Goal: Information Seeking & Learning: Learn about a topic

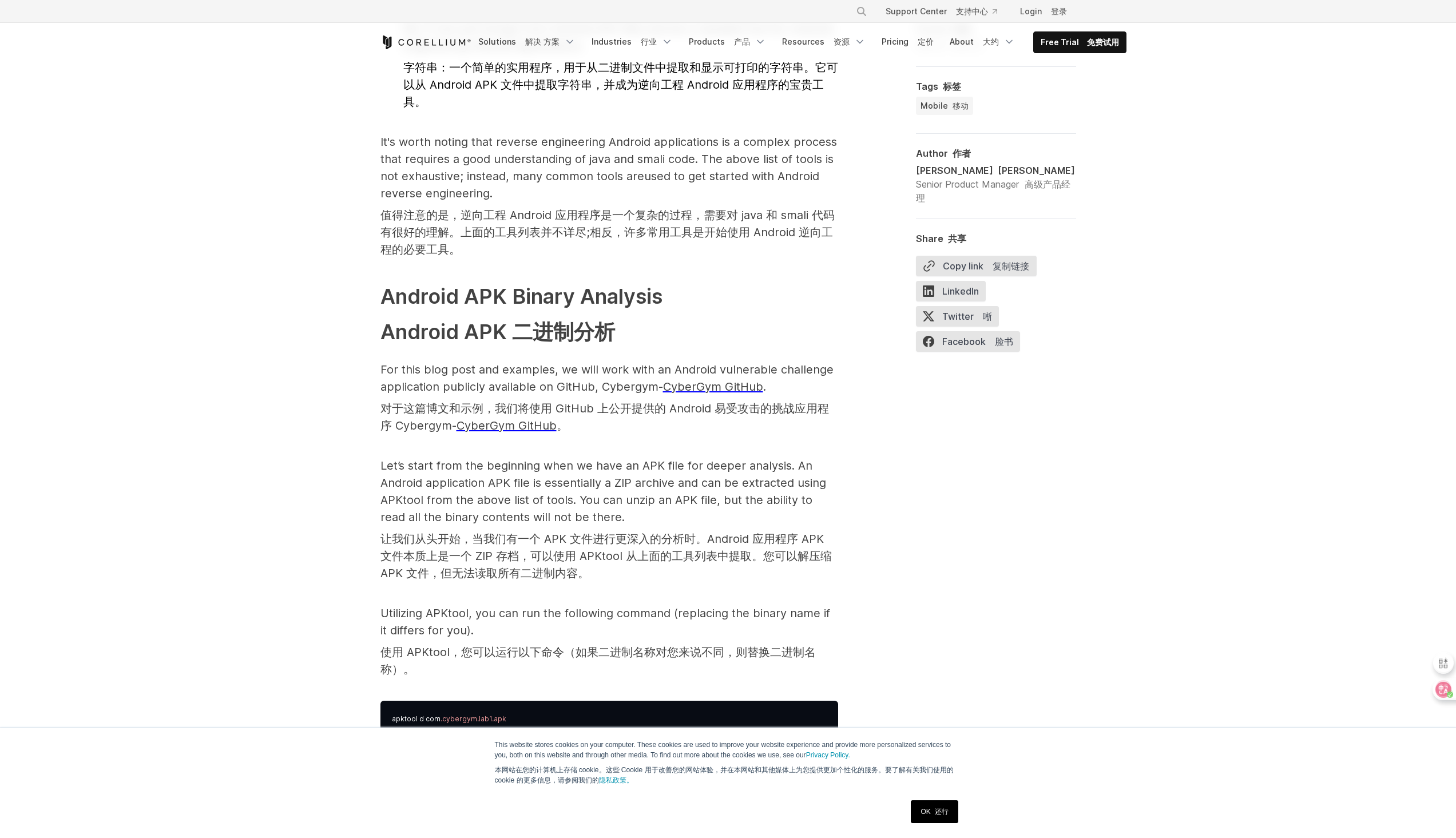
scroll to position [2117, 0]
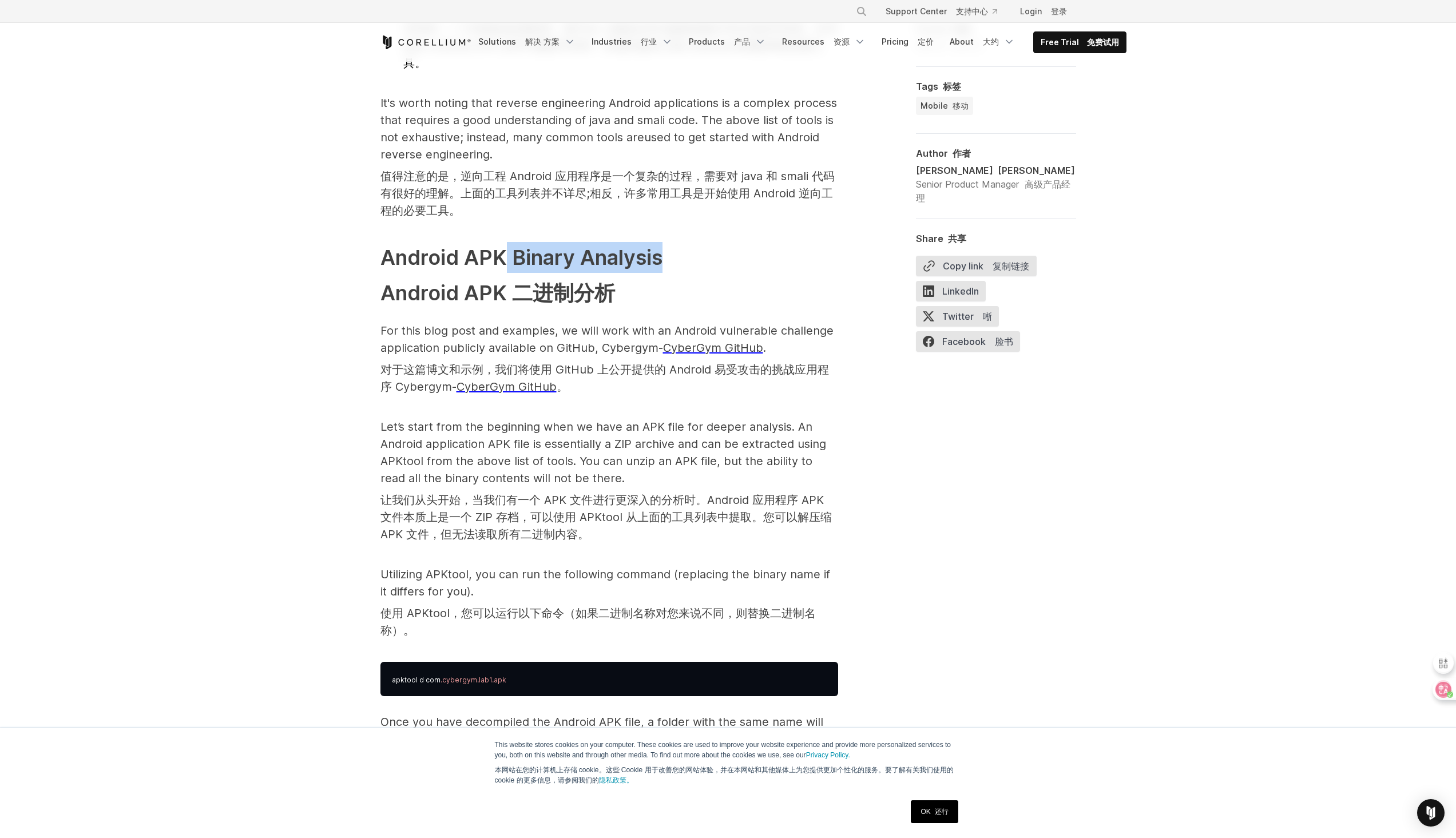
drag, startPoint x: 553, startPoint y: 256, endPoint x: 674, endPoint y: 270, distance: 121.8
click at [673, 270] on h2 "Android APK Binary Analysis Android APK 二进制分析" at bounding box center [610, 276] width 458 height 71
click at [674, 270] on h2 "Android APK Binary Analysis Android APK 二进制分析" at bounding box center [610, 276] width 458 height 71
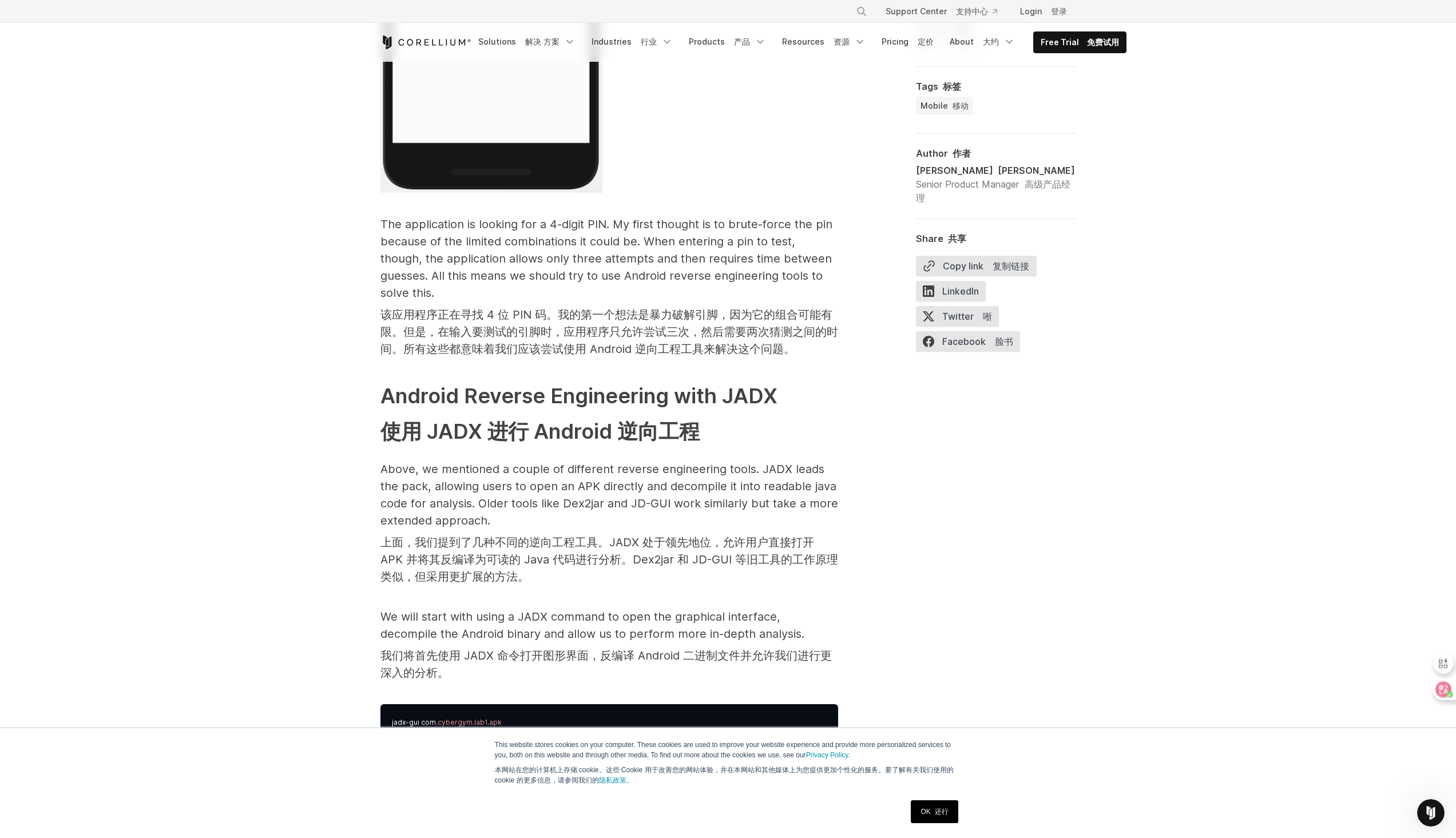
scroll to position [3661, 0]
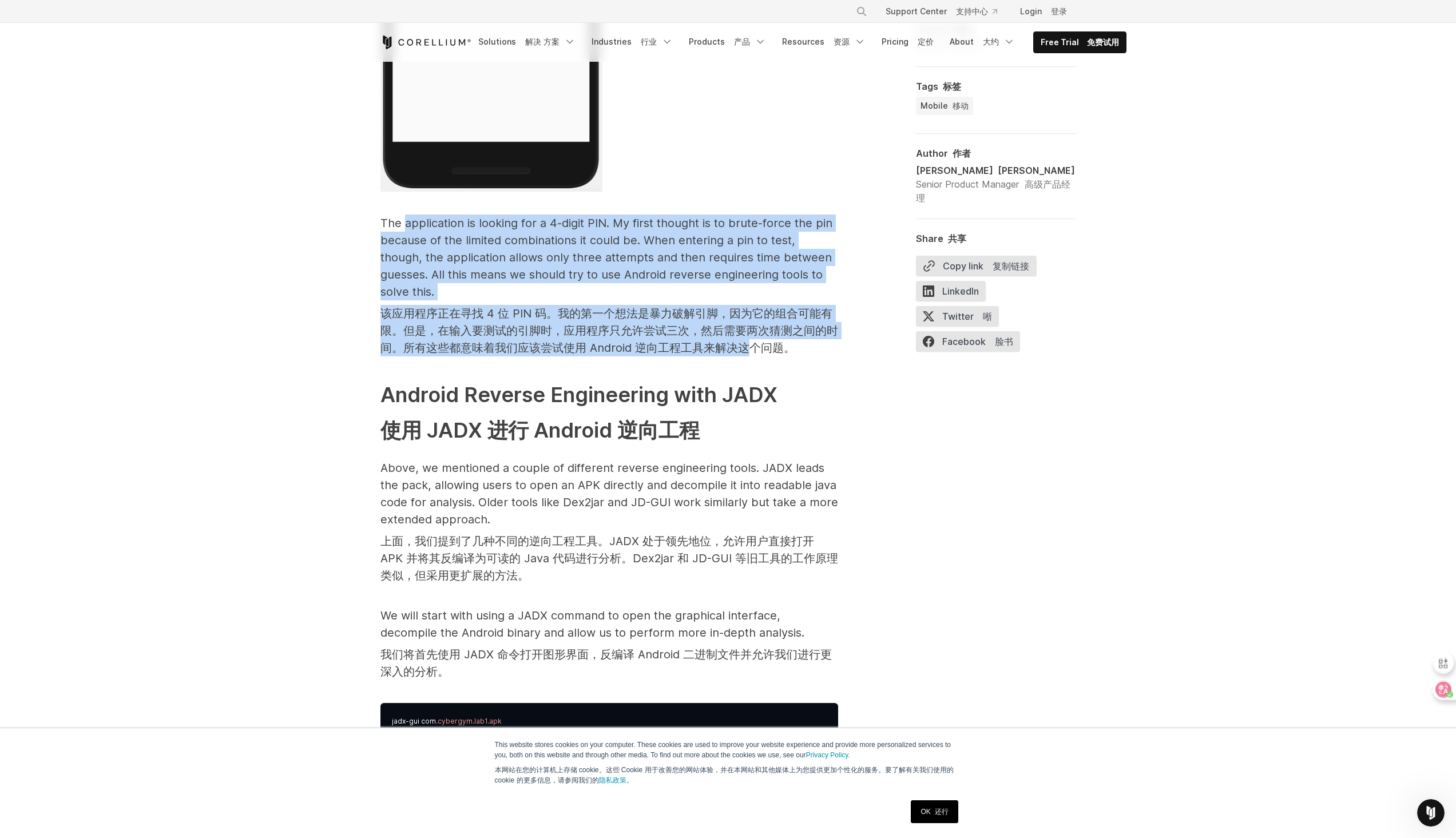
drag, startPoint x: 431, startPoint y: 223, endPoint x: 746, endPoint y: 333, distance: 333.7
click at [746, 333] on p "The application is looking for a 4-digit PIN. My first thought is to brute-forc…" at bounding box center [610, 288] width 458 height 147
click at [746, 333] on font "该应用程序正在寻找 4 位 PIN 码。我的第一个想法是暴力破解引脚，因为它的组合可能有限。但是，在输入要测试的引脚时，应用程序只允许尝试三次，然后需要两次猜…" at bounding box center [610, 331] width 458 height 48
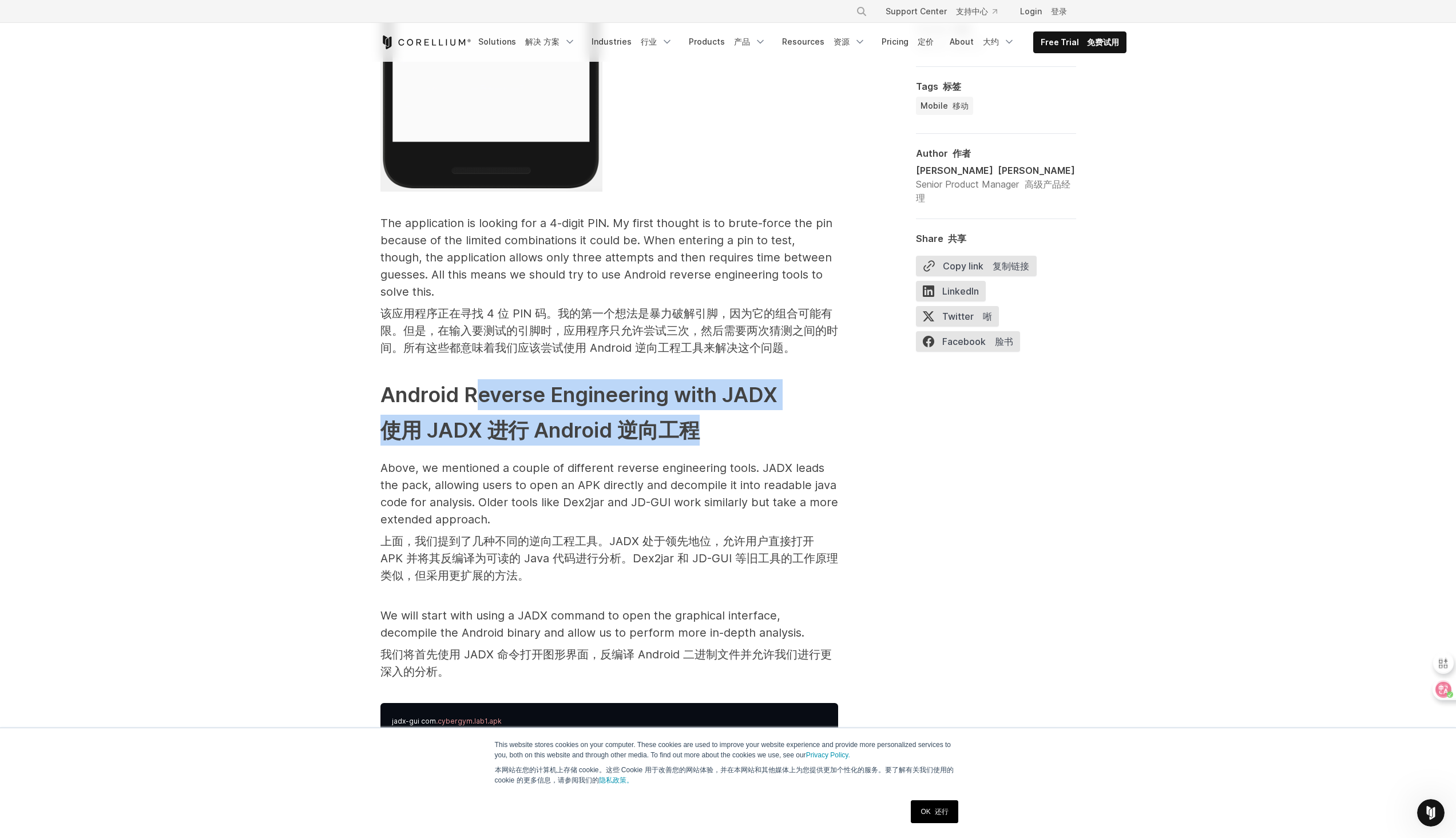
drag, startPoint x: 599, startPoint y: 378, endPoint x: 477, endPoint y: 354, distance: 124.3
click at [477, 354] on span "Reverse Engineering Android Apps 逆向工程 Android 应用程序 Reverse engineering an Andro…" at bounding box center [610, 606] width 458 height 6937
click at [539, 361] on span "Reverse Engineering Android Apps 逆向工程 Android 应用程序 Reverse engineering an Andro…" at bounding box center [610, 606] width 458 height 6937
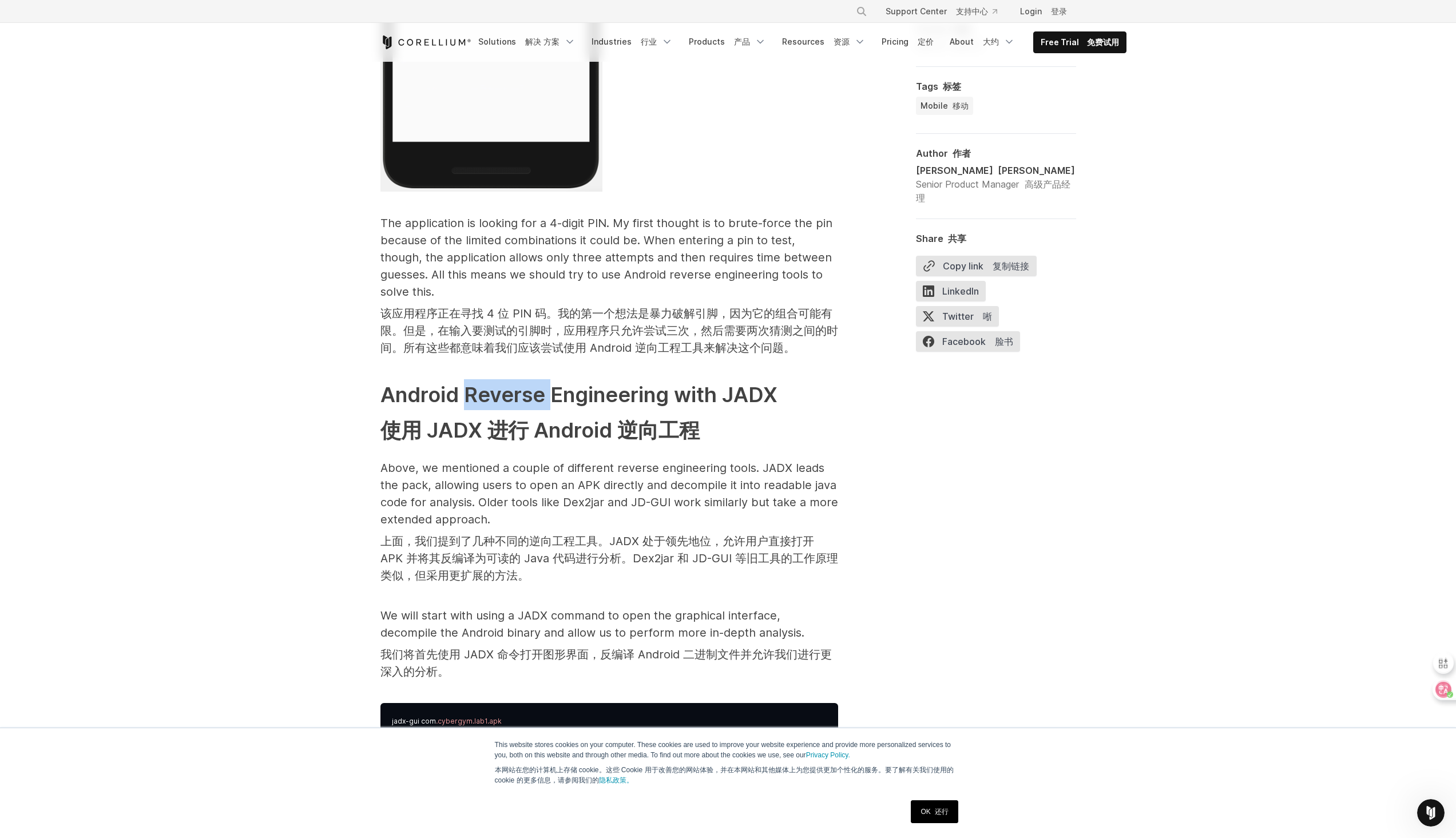
click at [539, 361] on span "Reverse Engineering Android Apps 逆向工程 Android 应用程序 Reverse engineering an Andro…" at bounding box center [610, 606] width 458 height 6937
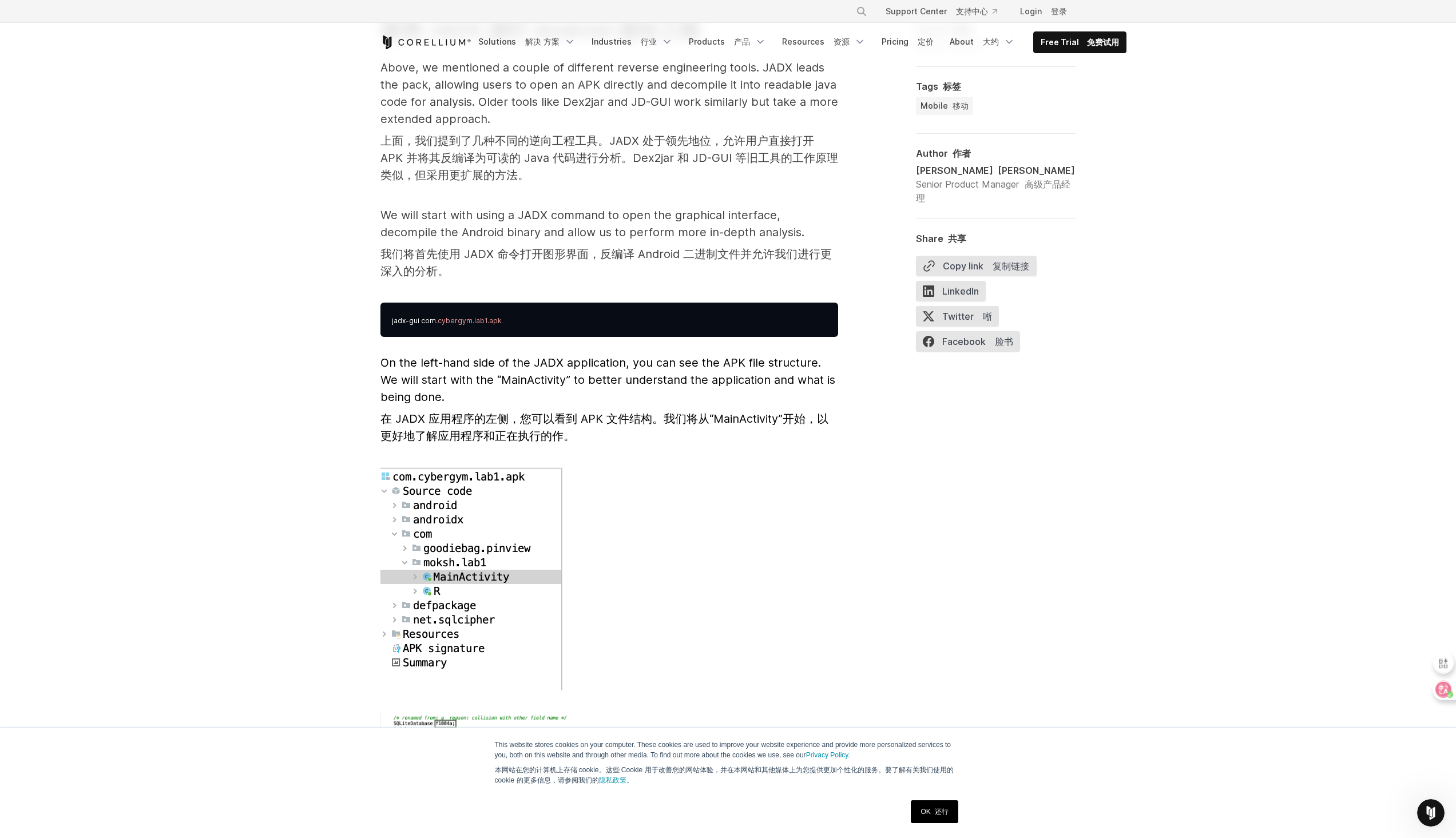
scroll to position [4406, 0]
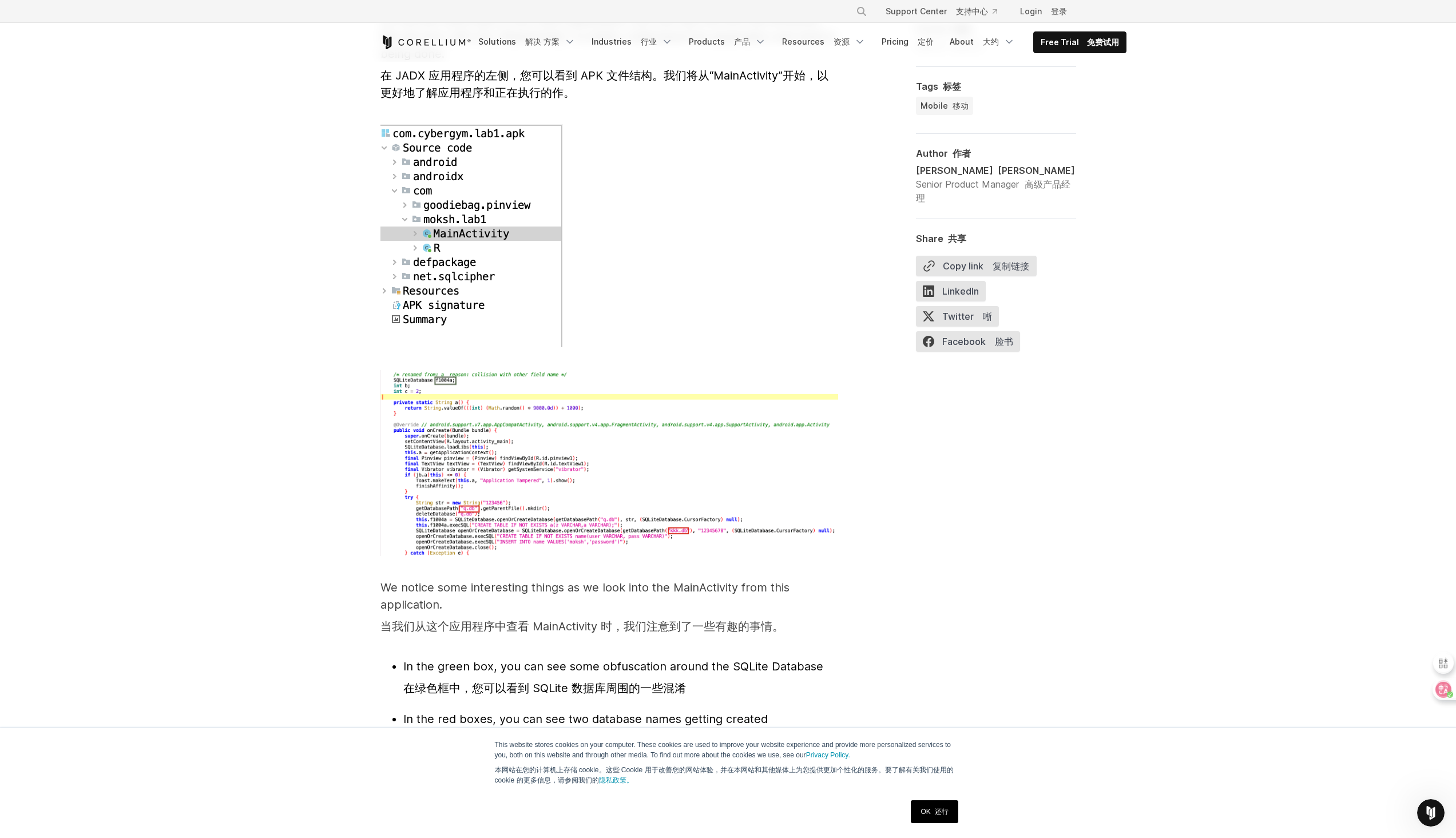
click at [579, 404] on img at bounding box center [610, 463] width 458 height 187
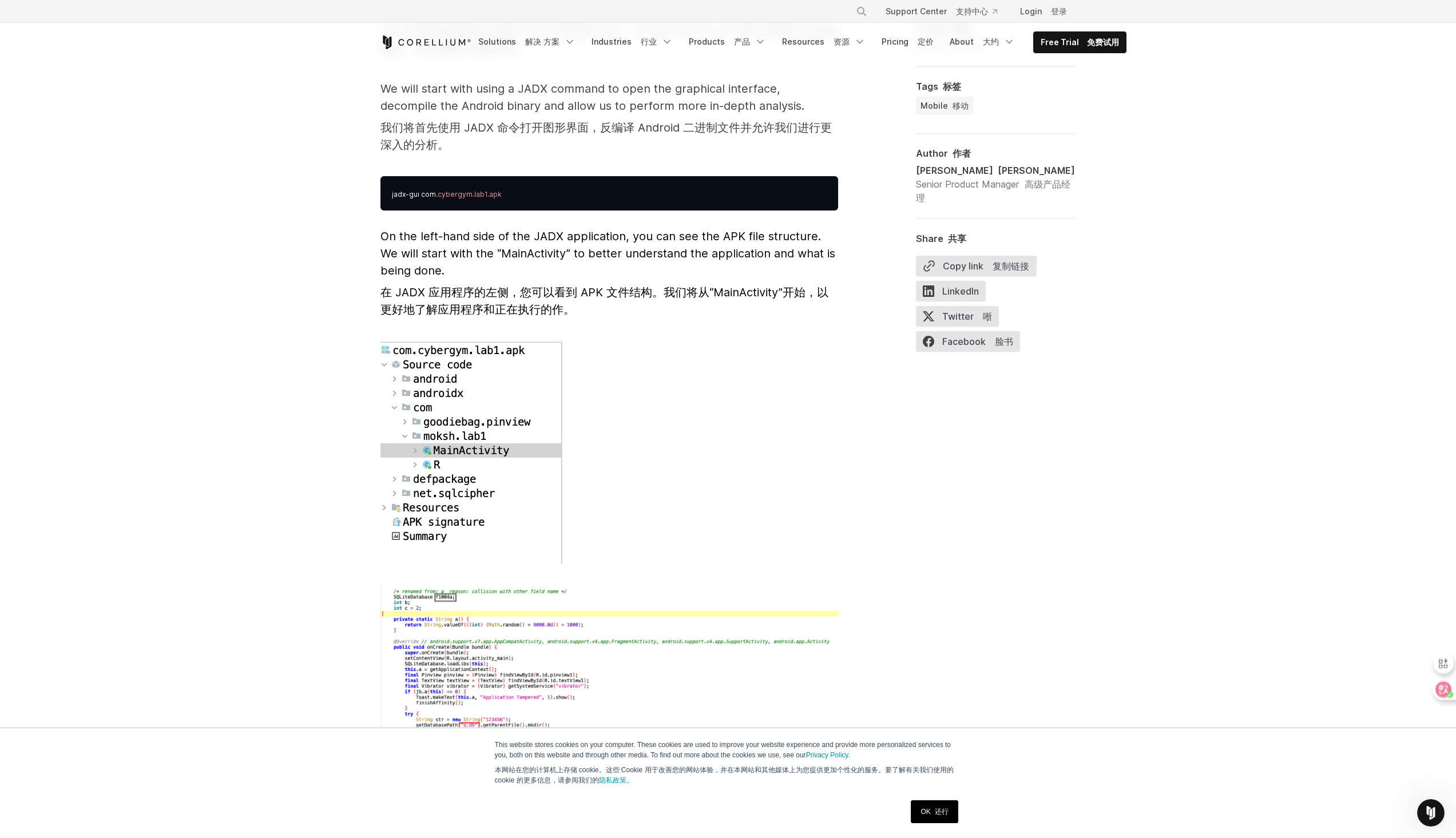
scroll to position [4119, 0]
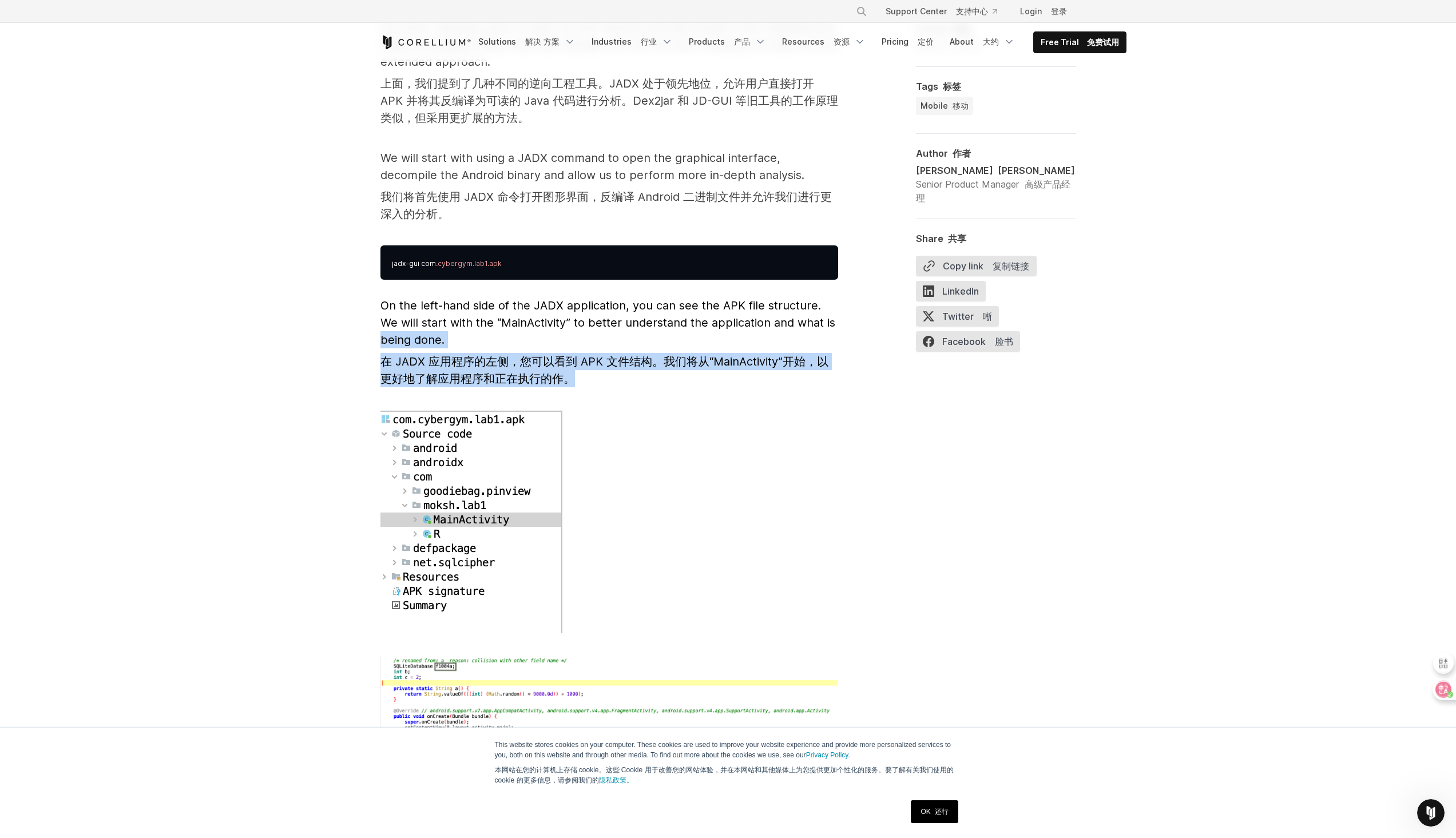
drag, startPoint x: 499, startPoint y: 343, endPoint x: 511, endPoint y: 340, distance: 12.4
click at [363, 319] on div "Reverse Engineering Android Apps 逆向工程 Android 应用程序 Reverse engineering an Andro…" at bounding box center [729, 239] width 733 height 7116
click at [627, 358] on font "在 JADX 应用程序的左侧，您可以看到 APK 文件结构。我们将从“MainActivity”开始，以更好地了解应用程序和正在执行的作。" at bounding box center [610, 370] width 458 height 35
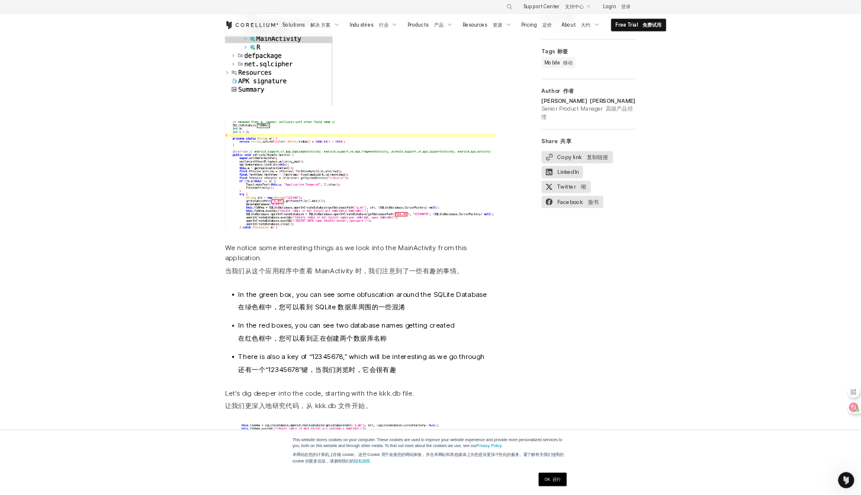
scroll to position [4735, 0]
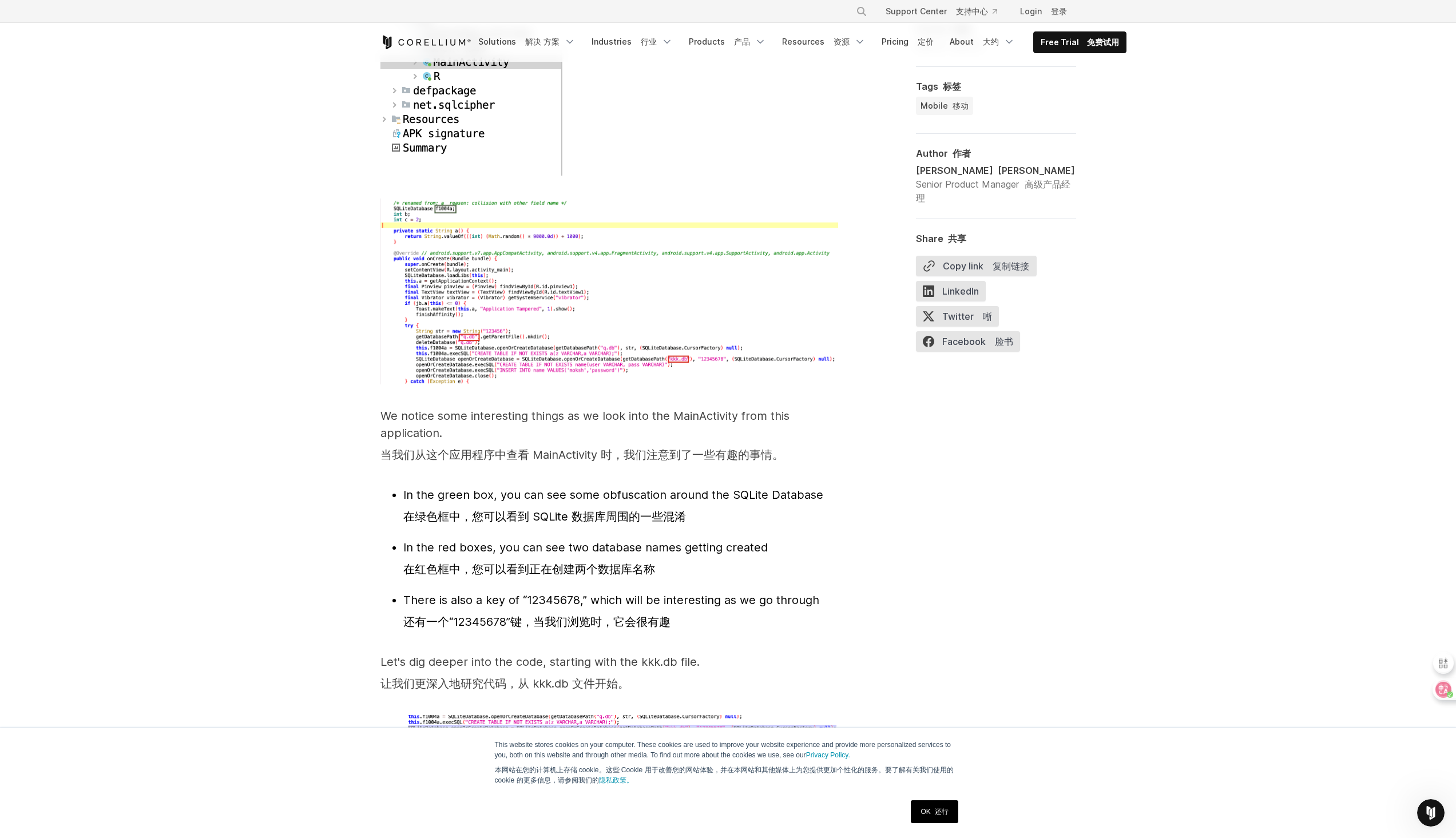
click at [575, 348] on img at bounding box center [610, 291] width 458 height 187
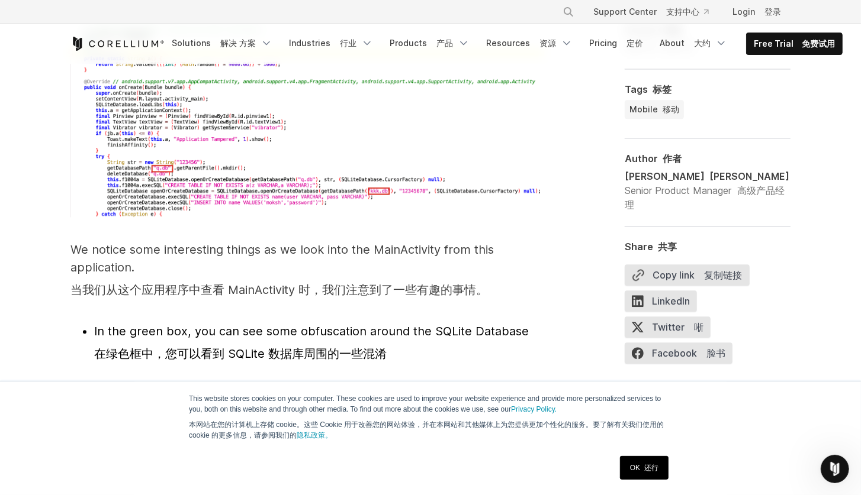
scroll to position [4905, 0]
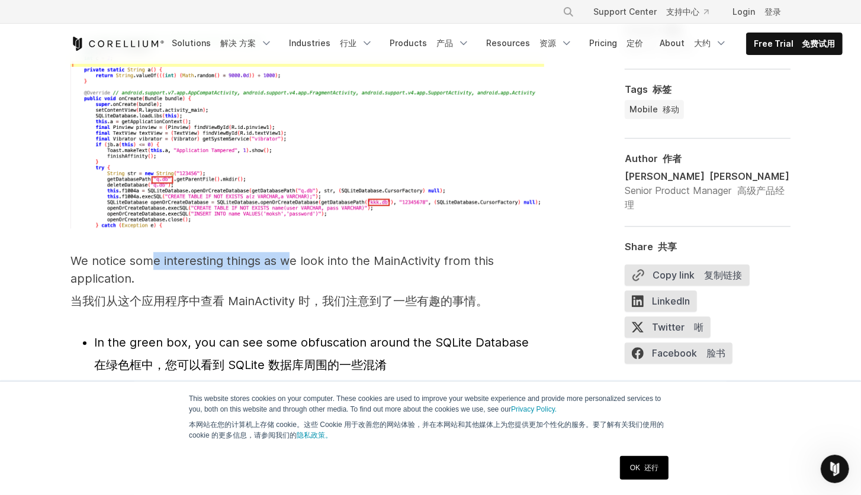
drag, startPoint x: 149, startPoint y: 249, endPoint x: 288, endPoint y: 247, distance: 139.1
click at [288, 252] on p "We notice some interesting things as we look into the MainActivity from this ap…" at bounding box center [307, 283] width 474 height 63
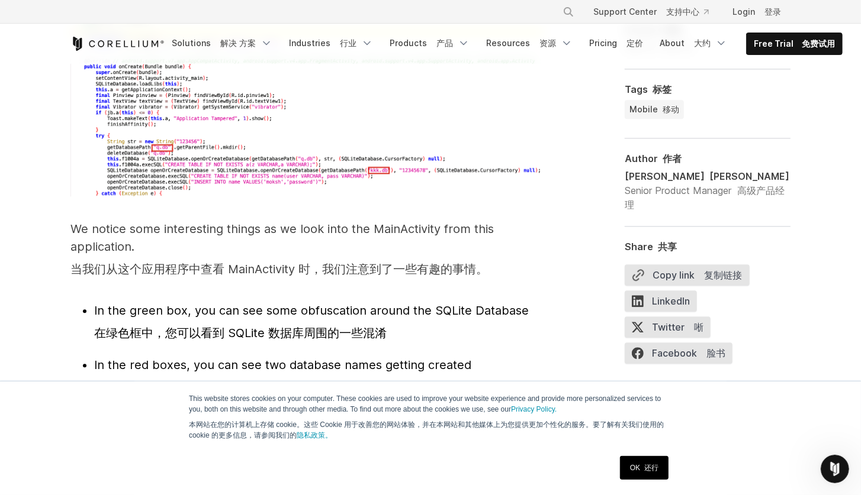
scroll to position [4939, 0]
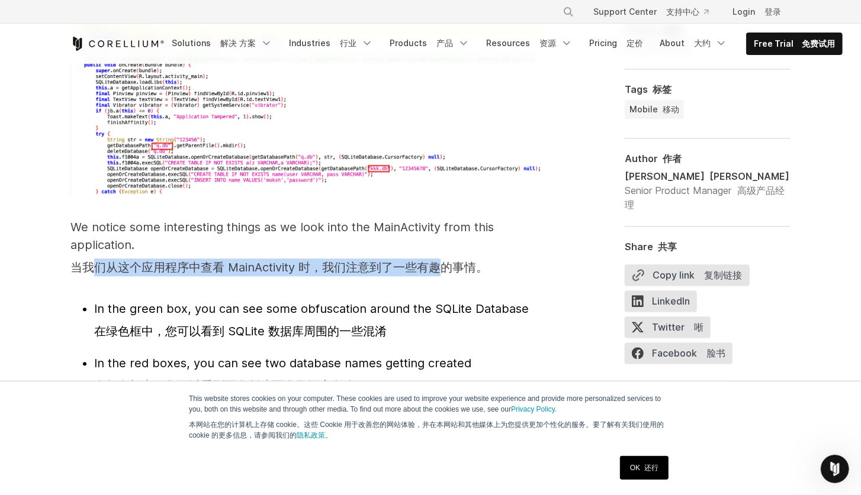
drag, startPoint x: 101, startPoint y: 246, endPoint x: 446, endPoint y: 257, distance: 344.7
click at [446, 259] on font "当我们从这个应用程序中查看 MainActivity 时，我们注意到了一些有趣的事情。" at bounding box center [278, 268] width 417 height 18
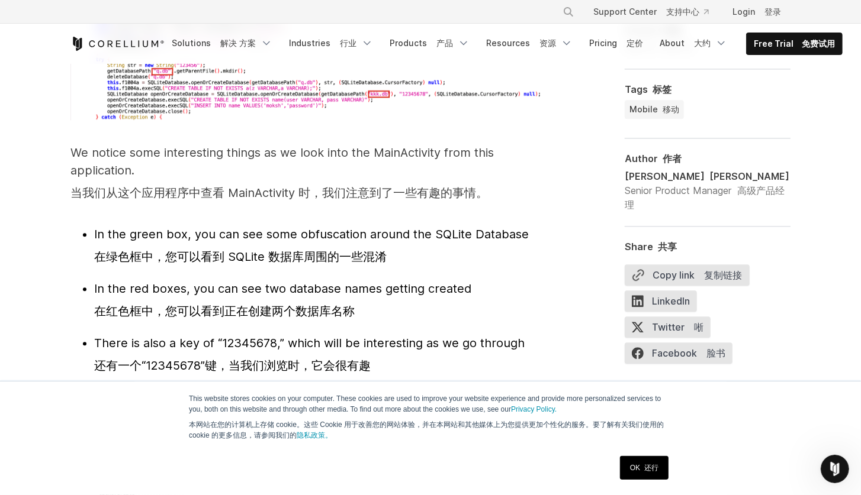
scroll to position [5040, 0]
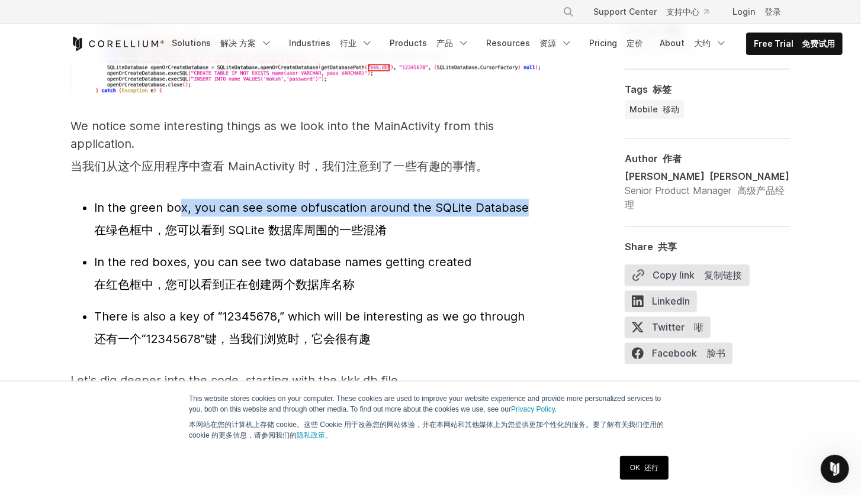
drag, startPoint x: 180, startPoint y: 194, endPoint x: 99, endPoint y: 206, distance: 81.5
click at [95, 201] on li "In the green box, you can see some obfuscation around the SQLite Database 在绿色框中…" at bounding box center [319, 221] width 450 height 45
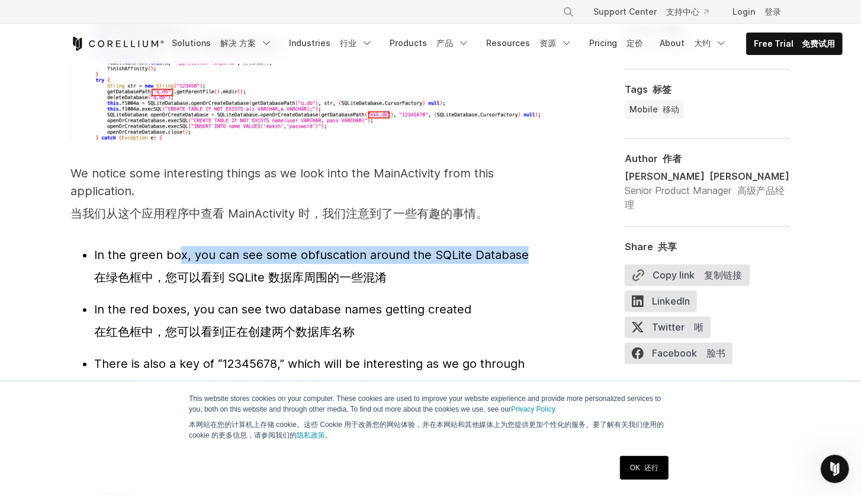
scroll to position [4972, 0]
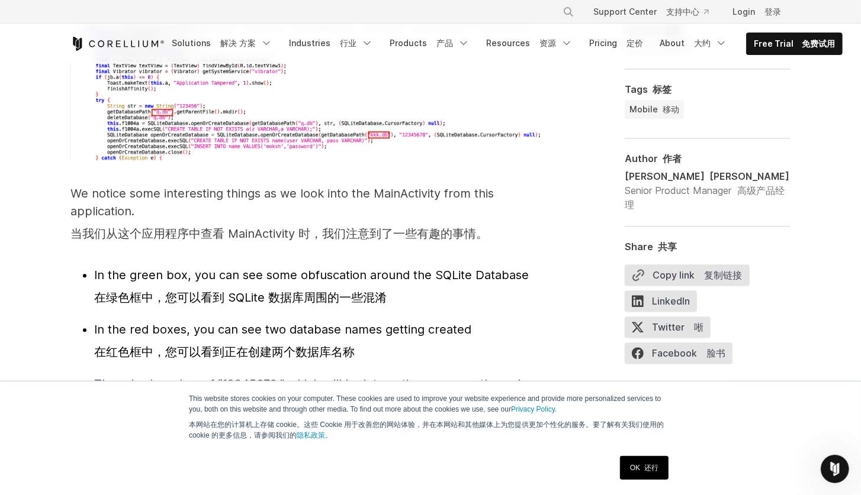
click at [382, 288] on li "In the green box, you can see some obfuscation around the SQLite Database 在绿色框中…" at bounding box center [319, 288] width 450 height 45
drag, startPoint x: 385, startPoint y: 259, endPoint x: 453, endPoint y: 265, distance: 67.7
click at [431, 268] on span "In the green box, you can see some obfuscation around the SQLite Database 在绿色框中…" at bounding box center [311, 286] width 434 height 37
click at [467, 269] on li "In the green box, you can see some obfuscation around the SQLite Database 在绿色框中…" at bounding box center [319, 288] width 450 height 45
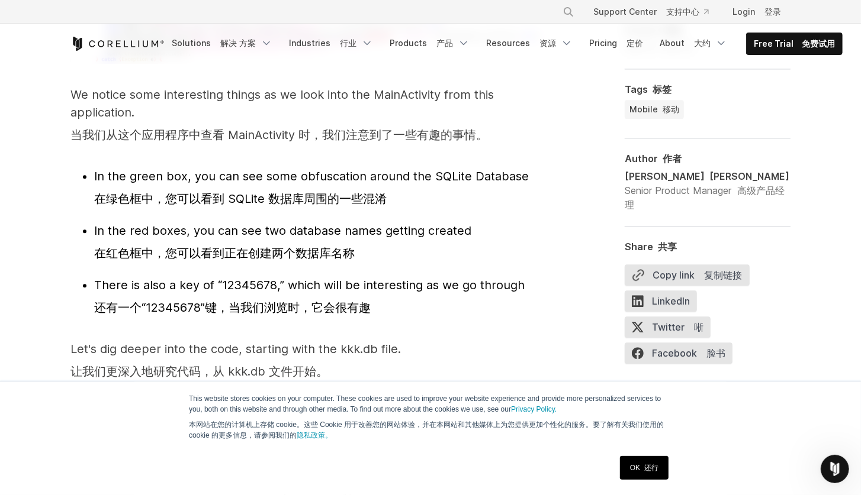
scroll to position [5074, 0]
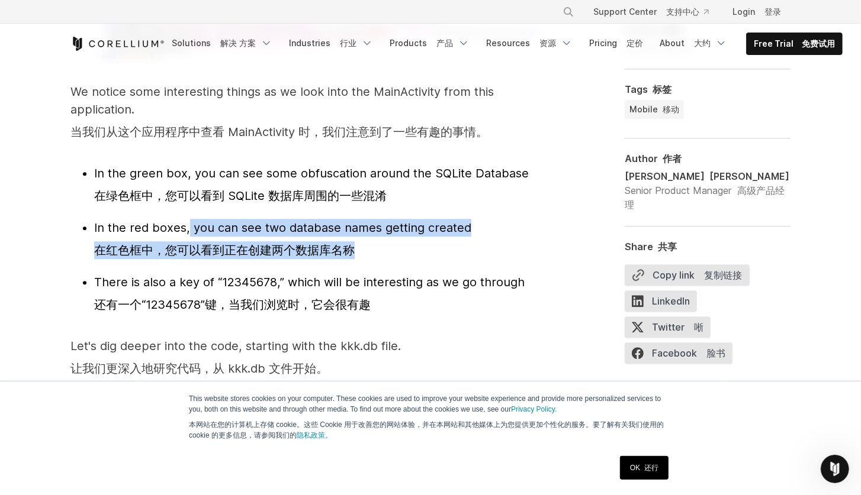
drag, startPoint x: 243, startPoint y: 208, endPoint x: 368, endPoint y: 233, distance: 126.7
click at [359, 227] on li "In the red boxes, you can see two database names getting created 在红色框中，您可以看到正在创…" at bounding box center [319, 241] width 450 height 45
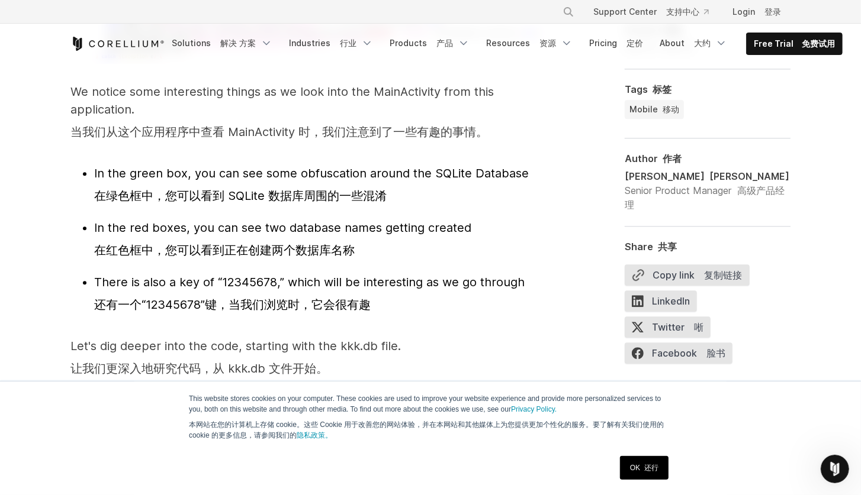
click at [366, 231] on li "In the red boxes, you can see two database names getting created 在红色框中，您可以看到正在创…" at bounding box center [319, 241] width 450 height 45
click at [368, 233] on li "In the red boxes, you can see two database names getting created 在红色框中，您可以看到正在创…" at bounding box center [319, 241] width 450 height 45
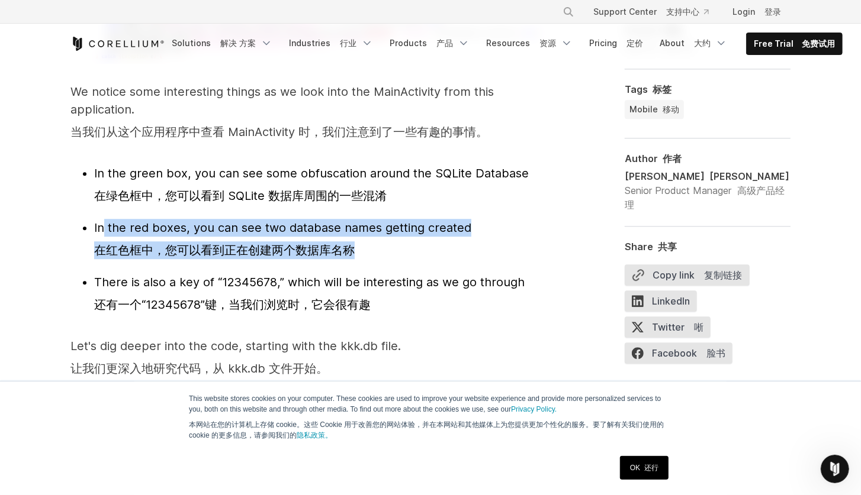
drag, startPoint x: 364, startPoint y: 234, endPoint x: 134, endPoint y: 213, distance: 231.3
click at [107, 219] on li "In the red boxes, you can see two database names getting created 在红色框中，您可以看到正在创…" at bounding box center [319, 241] width 450 height 45
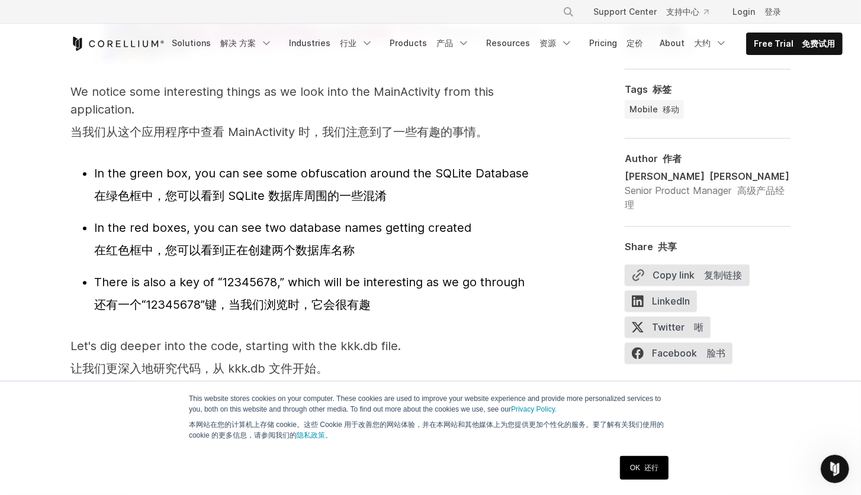
click at [291, 244] on li "In the red boxes, you can see two database names getting created 在红色框中，您可以看到正在创…" at bounding box center [319, 241] width 450 height 45
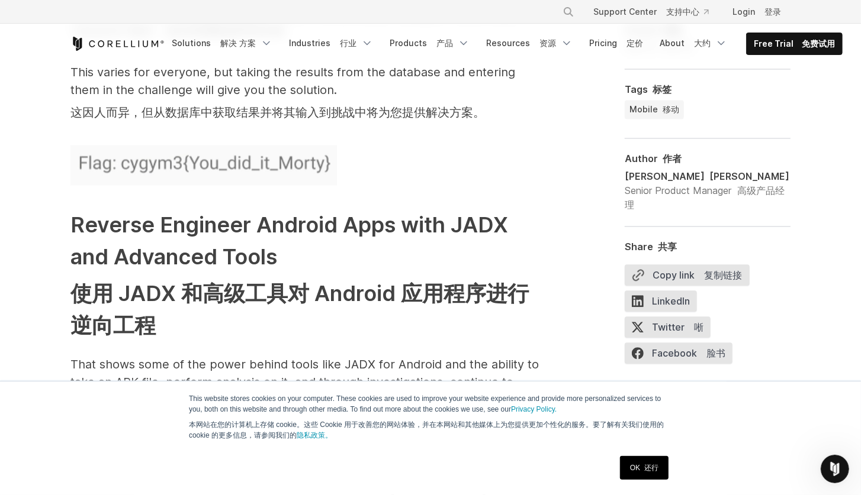
scroll to position [7814, 0]
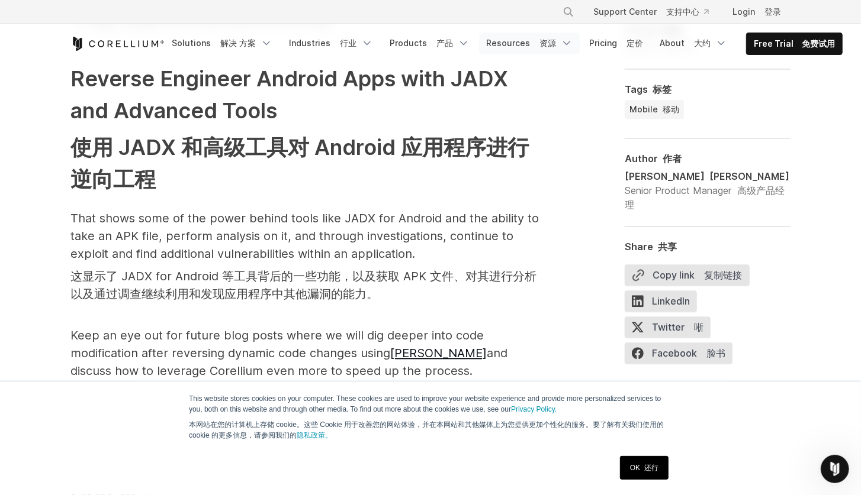
click at [539, 40] on font "资源" at bounding box center [547, 43] width 17 height 10
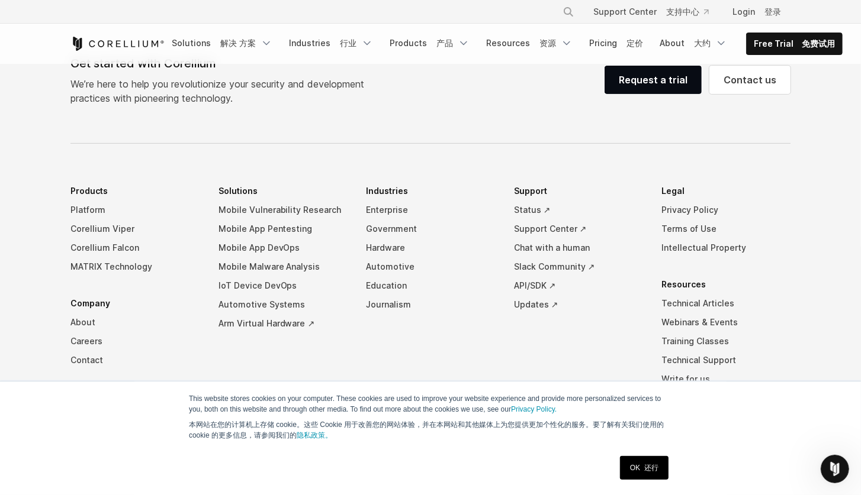
scroll to position [9245, 0]
